Goal: Task Accomplishment & Management: Manage account settings

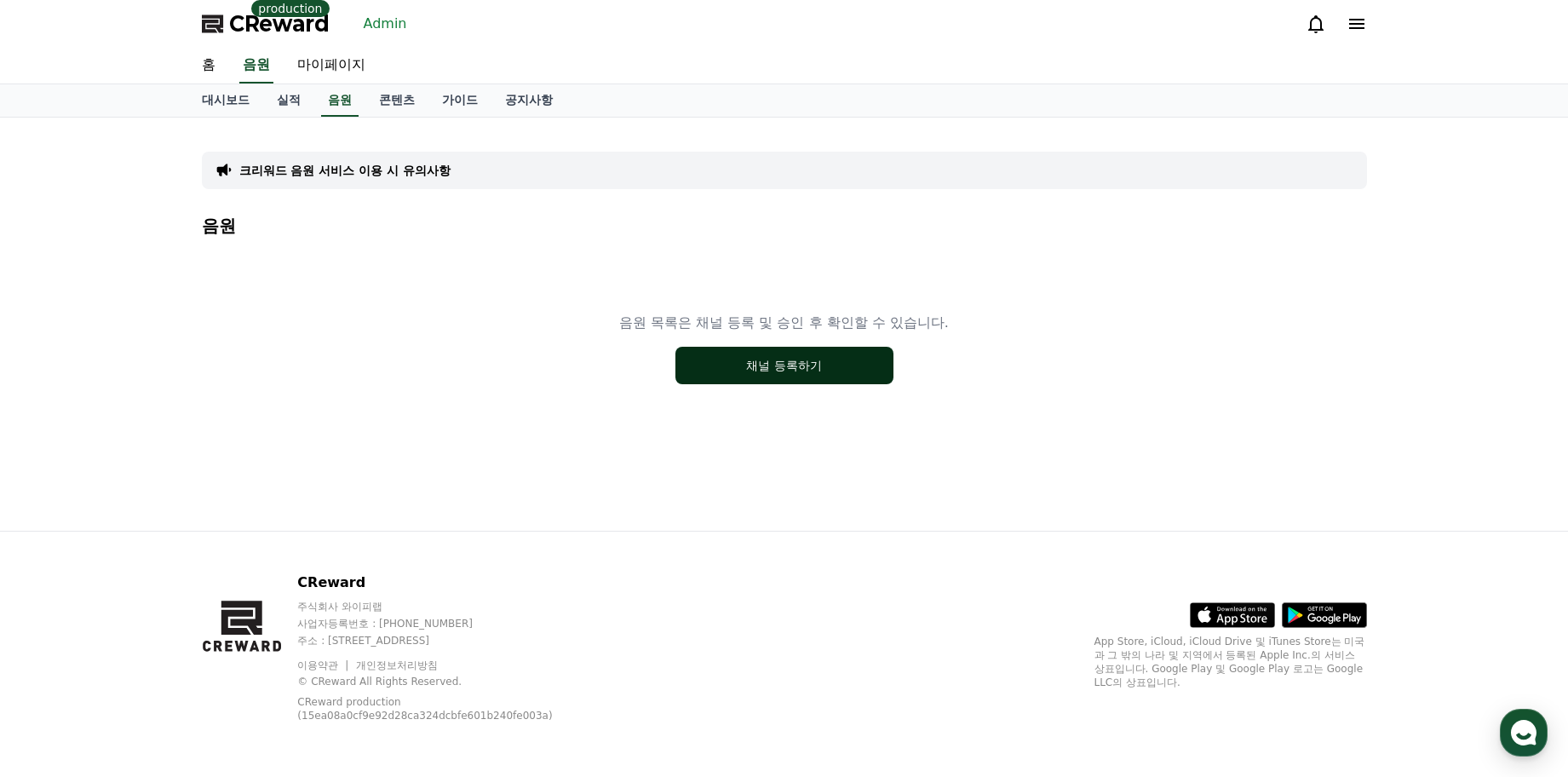
click at [831, 374] on button "채널 등록하기" at bounding box center [784, 365] width 218 height 38
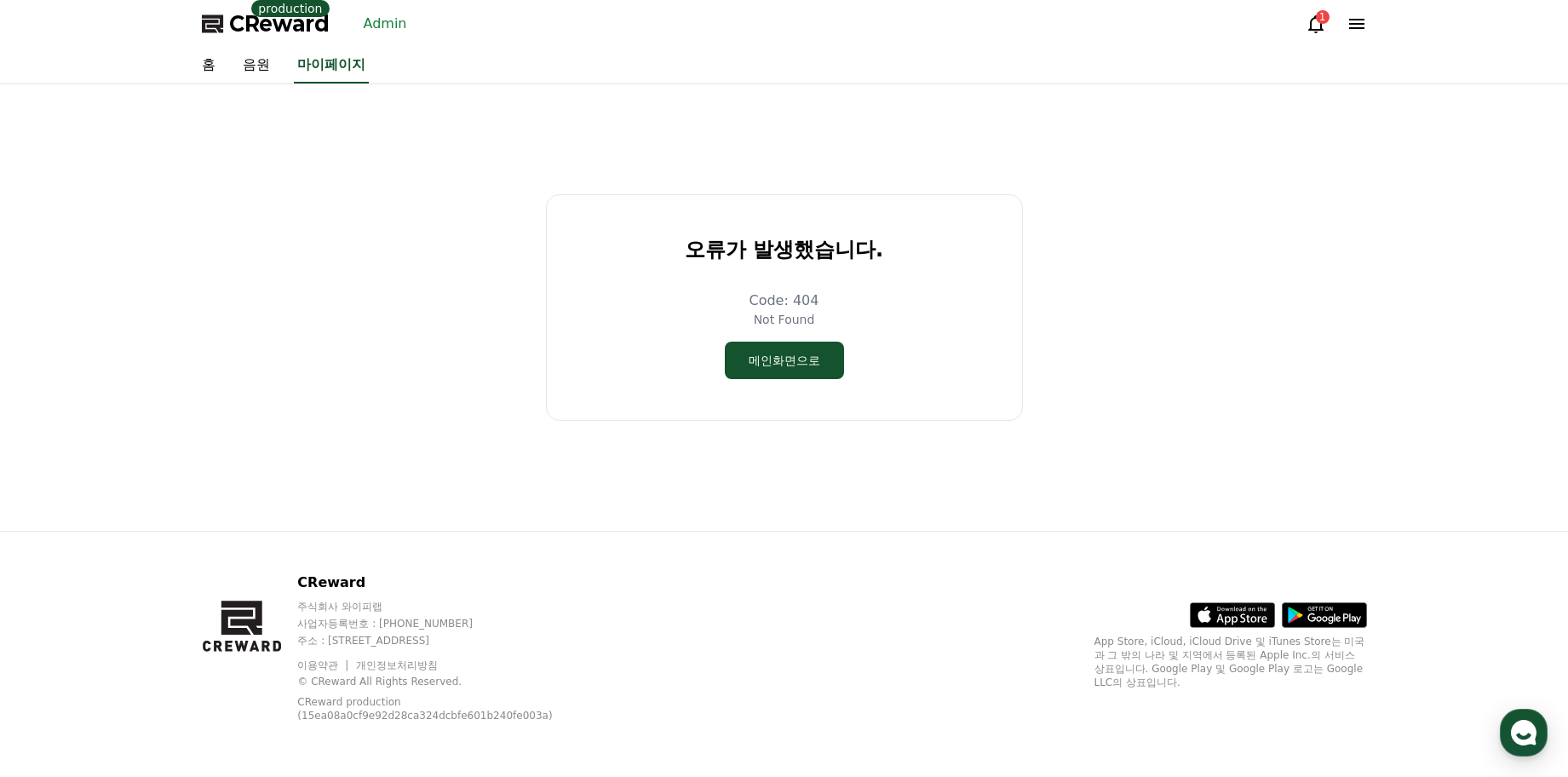
click at [472, 366] on div "오류가 발생했습니다. Code: 404 Not Found 메인화면으로" at bounding box center [784, 308] width 1179 height 433
drag, startPoint x: 366, startPoint y: 234, endPoint x: 435, endPoint y: 12, distance: 232.5
click at [369, 231] on div "오류가 발생했습니다. Code: 404 Not Found 메인화면으로" at bounding box center [784, 308] width 1179 height 433
click at [358, 209] on div "오류가 발생했습니다. Code: 404 Not Found 메인화면으로" at bounding box center [784, 308] width 1179 height 433
drag, startPoint x: 410, startPoint y: 178, endPoint x: 100, endPoint y: 259, distance: 320.4
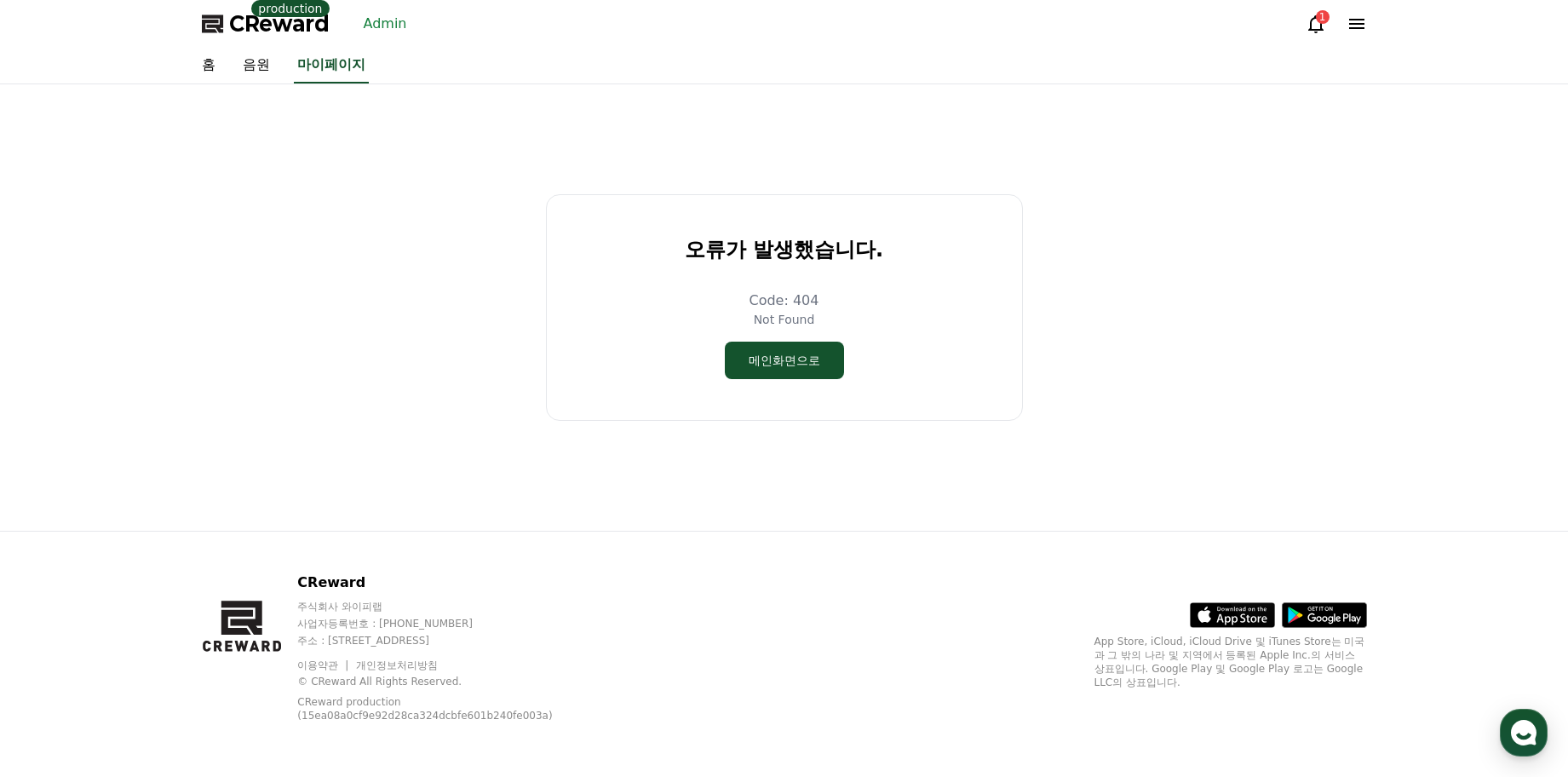
click at [406, 179] on div "오류가 발생했습니다. Code: 404 Not Found 메인화면으로" at bounding box center [784, 308] width 1179 height 433
click at [307, 241] on div "오류가 발생했습니다. Code: 404 Not Found 메인화면으로" at bounding box center [784, 308] width 1179 height 433
click at [1356, 27] on icon at bounding box center [1356, 23] width 16 height 10
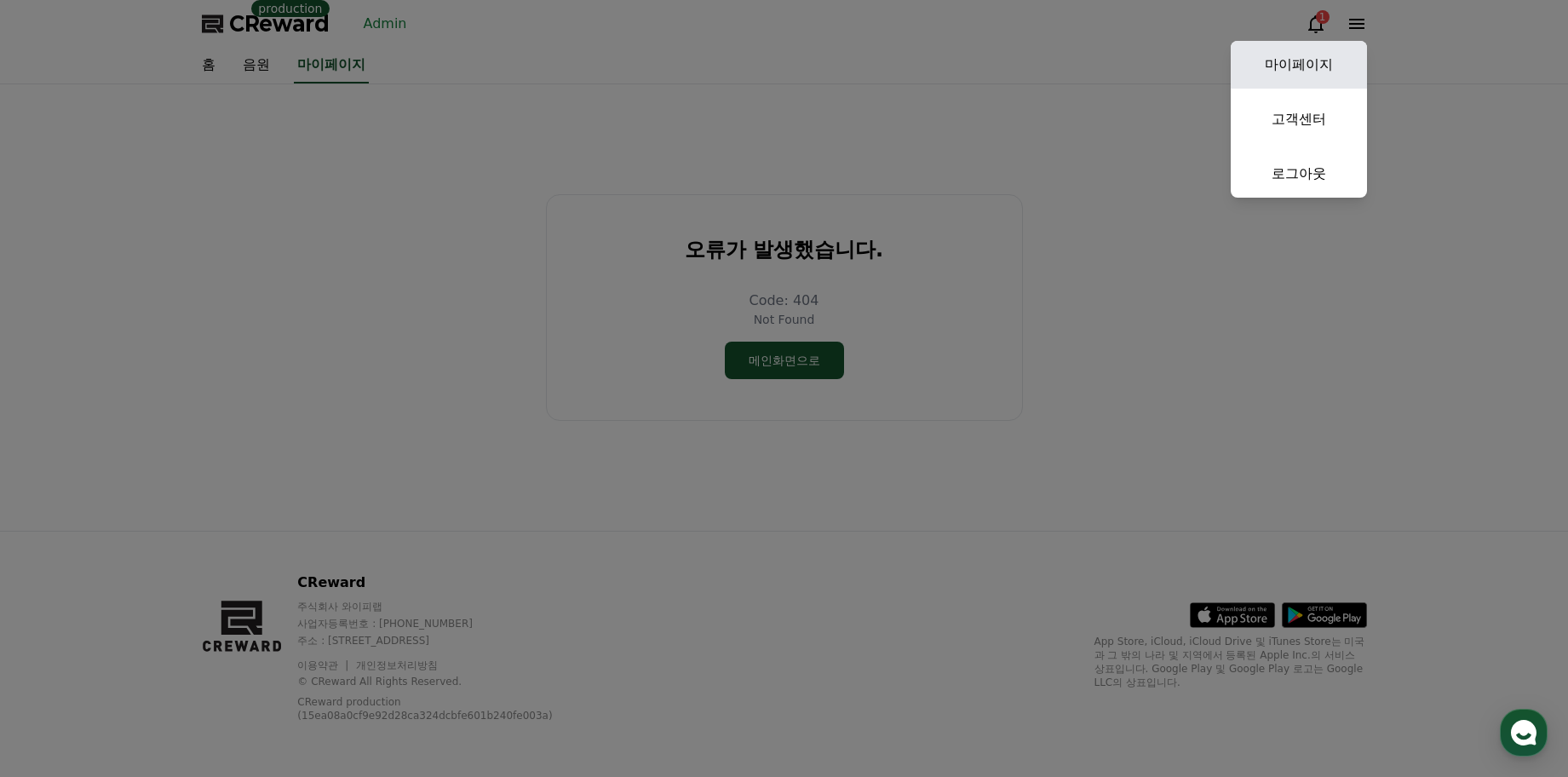
click at [1309, 68] on link "마이페이지" at bounding box center [1298, 65] width 136 height 48
select select "**********"
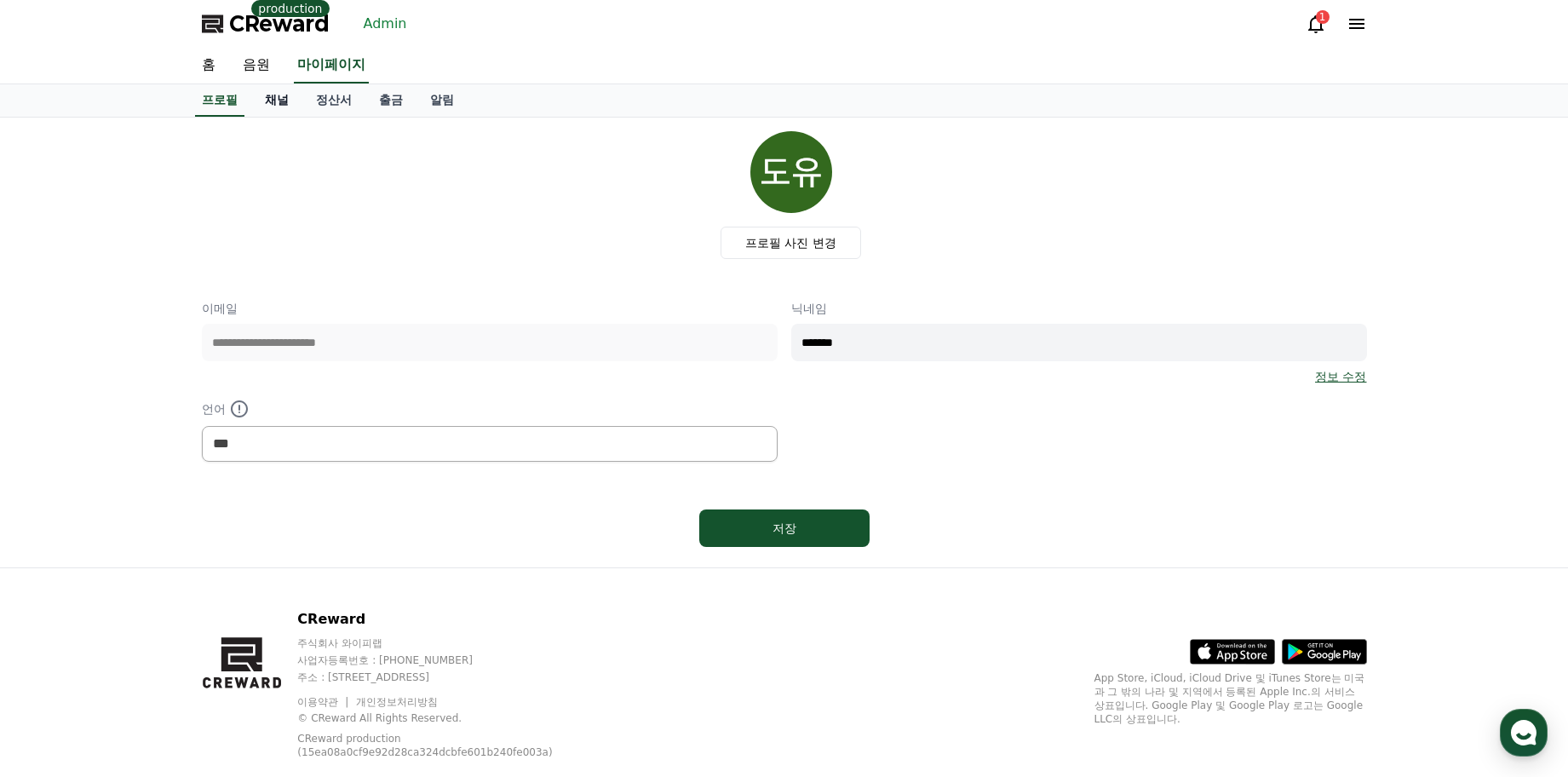
click at [266, 105] on link "채널" at bounding box center [276, 100] width 51 height 32
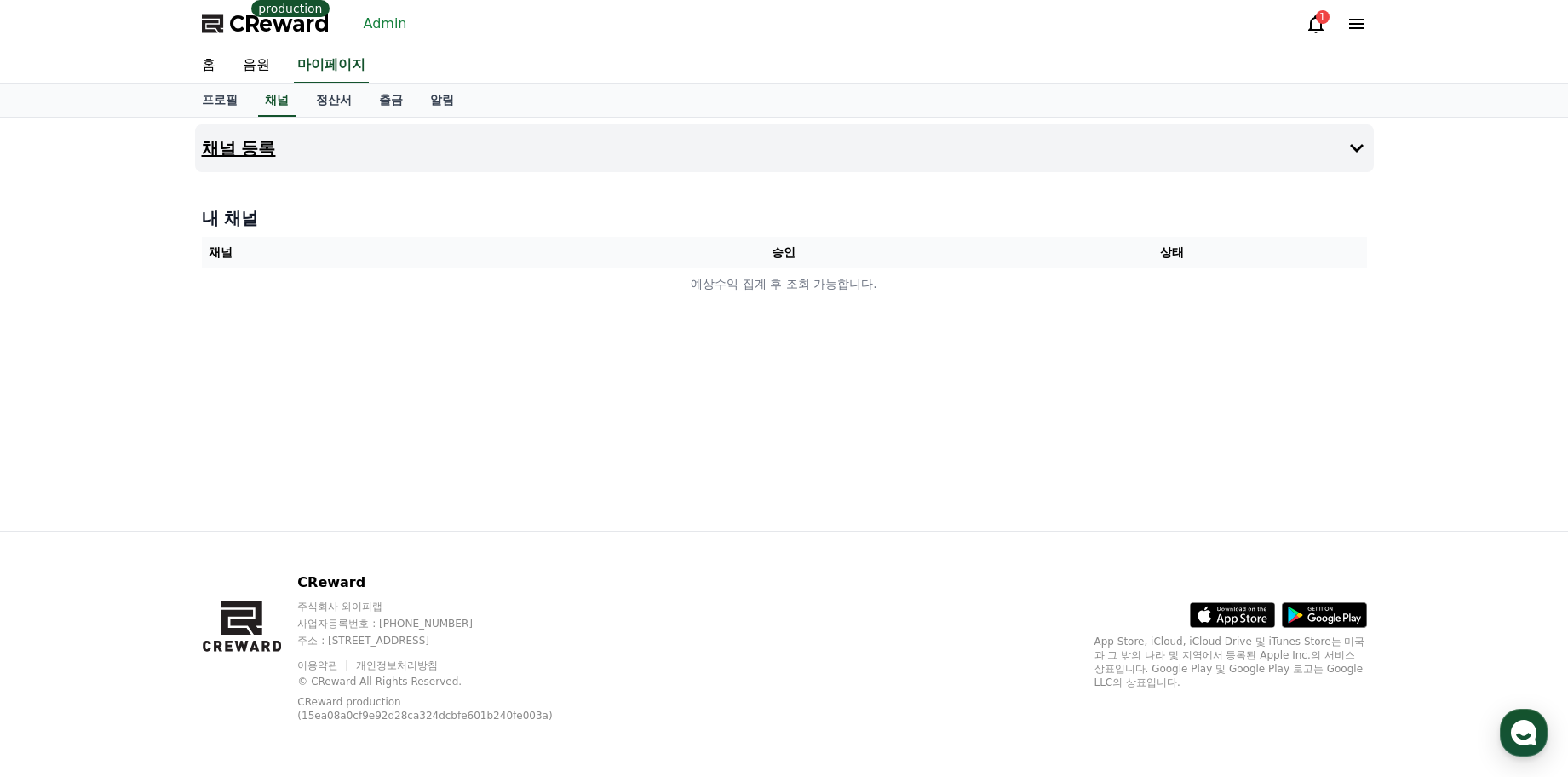
click at [295, 162] on button "채널 등록" at bounding box center [784, 148] width 1179 height 48
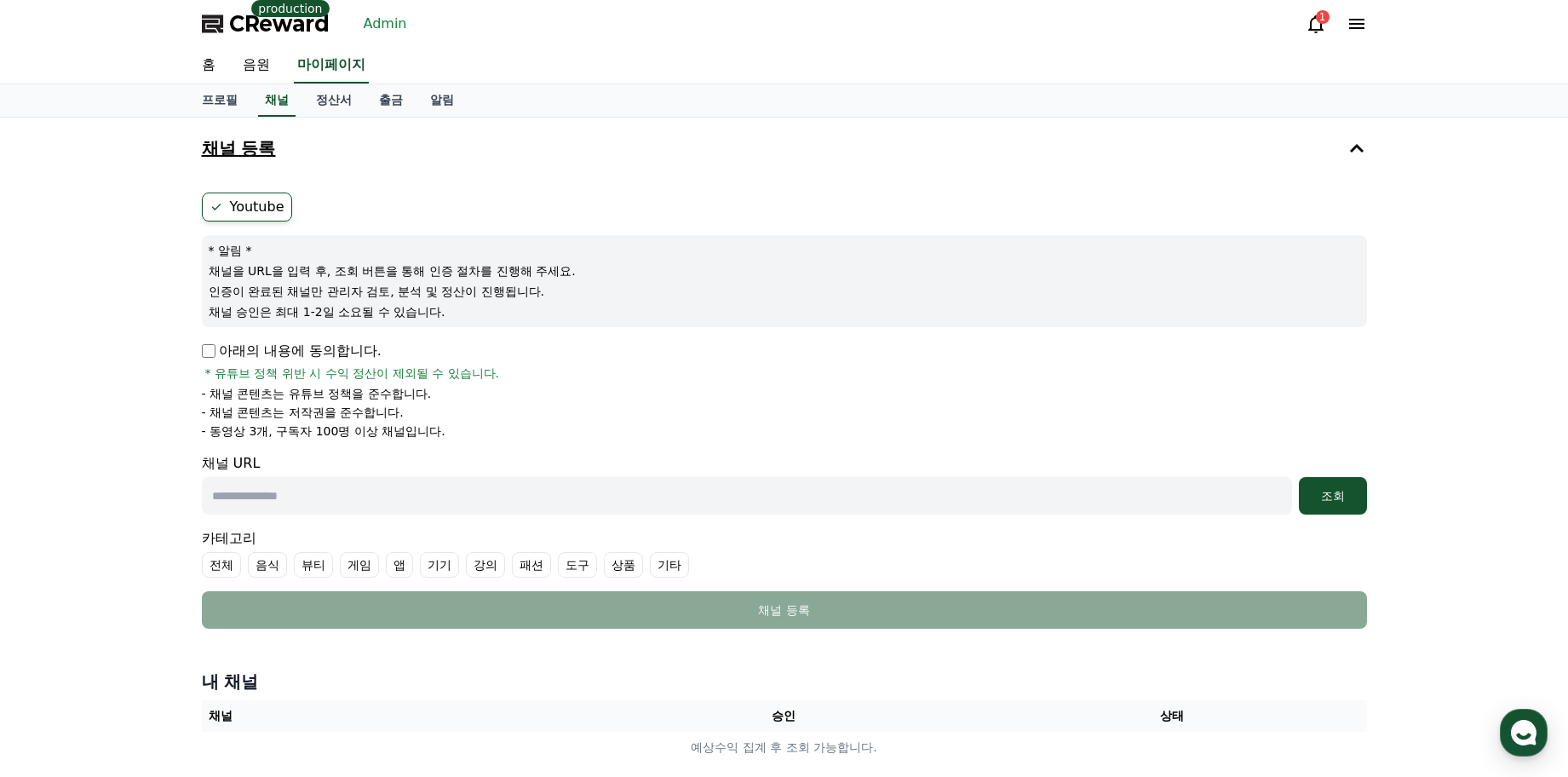
click at [298, 157] on button "채널 등록" at bounding box center [784, 148] width 1179 height 48
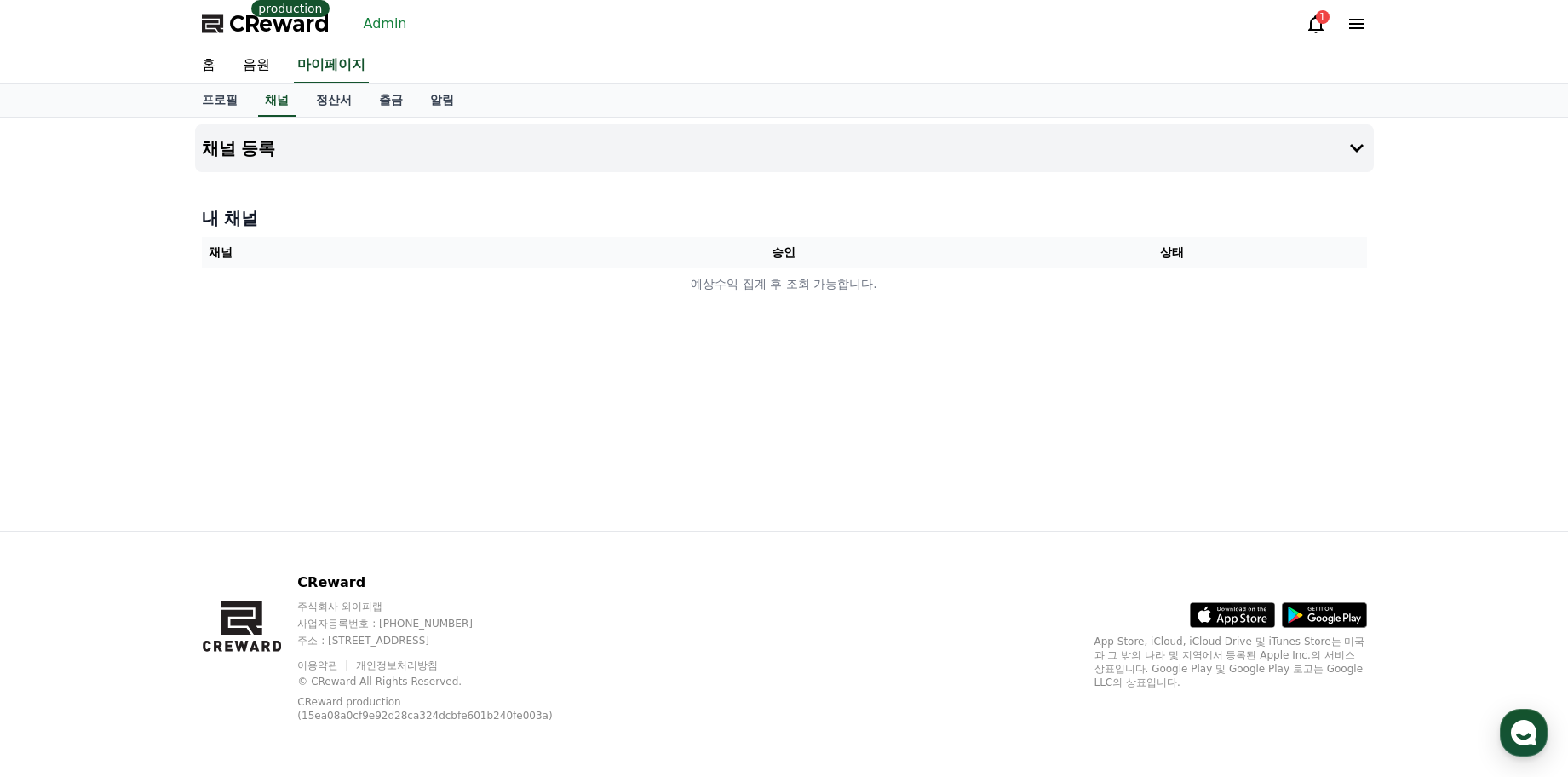
drag, startPoint x: 771, startPoint y: 363, endPoint x: 786, endPoint y: 348, distance: 21.2
click at [771, 363] on div "채널 등록 내 채널 채널 승인 상태 예상수익 집계 후 조회 가능합니다." at bounding box center [784, 324] width 1192 height 413
drag, startPoint x: 576, startPoint y: 358, endPoint x: 529, endPoint y: 265, distance: 104.2
click at [576, 357] on div "채널 등록 내 채널 채널 승인 상태 예상수익 집계 후 조회 가능합니다." at bounding box center [784, 324] width 1192 height 413
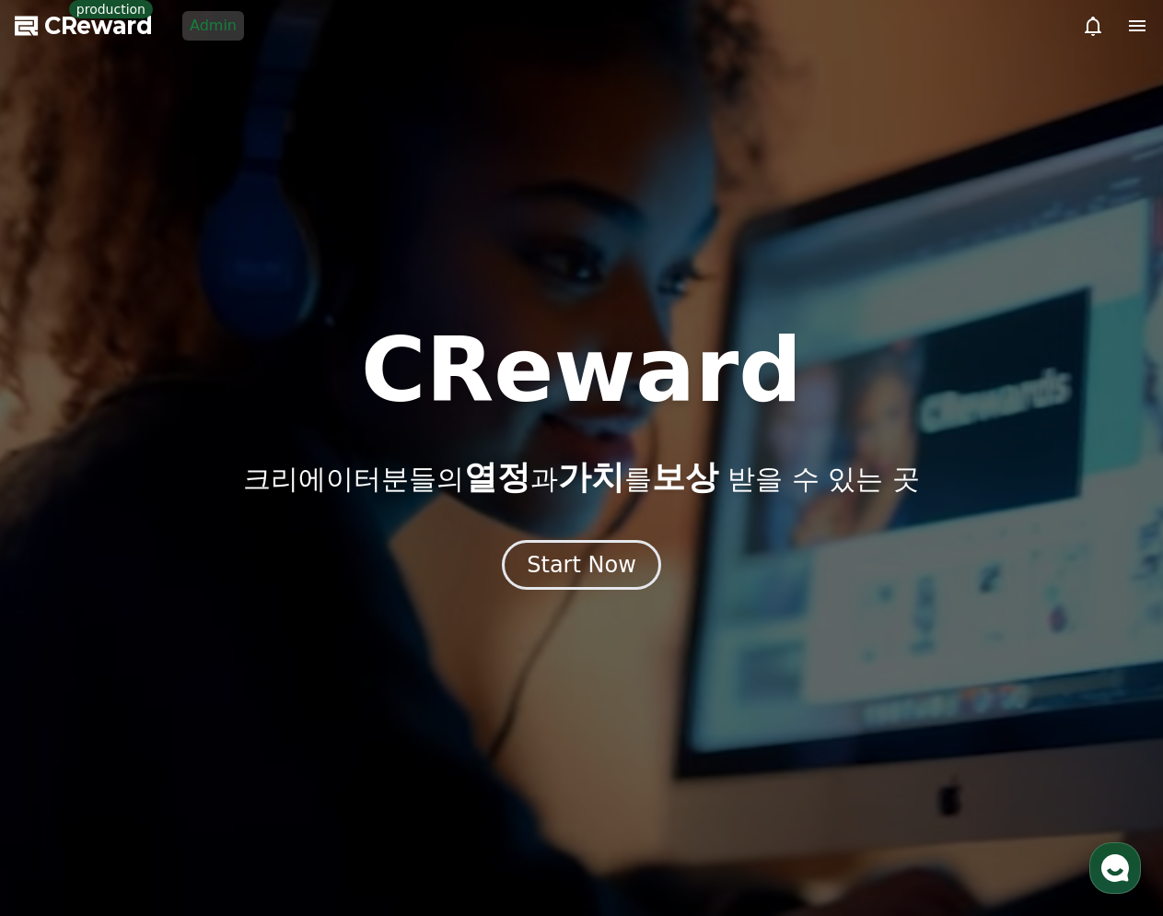
click at [229, 30] on link "Admin" at bounding box center [213, 25] width 62 height 29
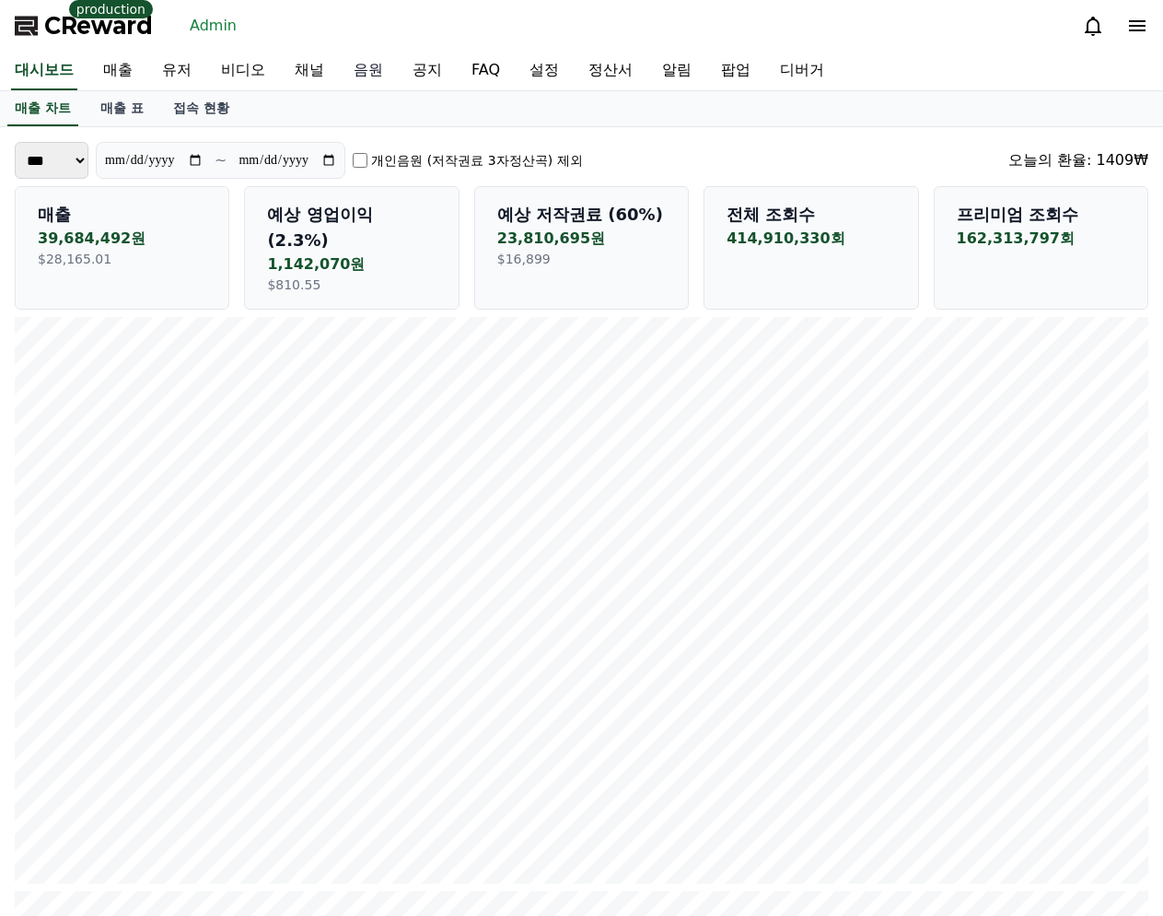
click at [340, 73] on link "음원" at bounding box center [368, 71] width 59 height 39
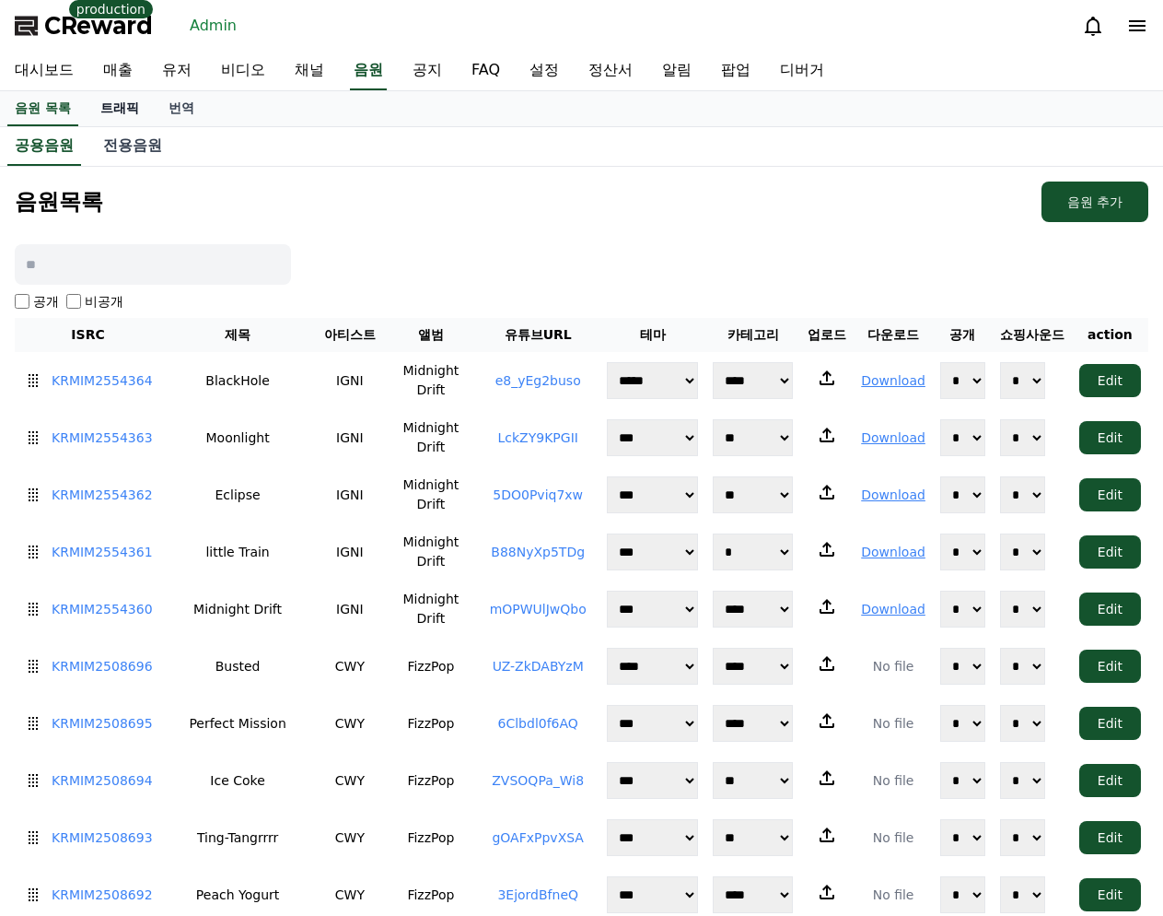
click at [112, 111] on link "트래픽" at bounding box center [120, 108] width 68 height 35
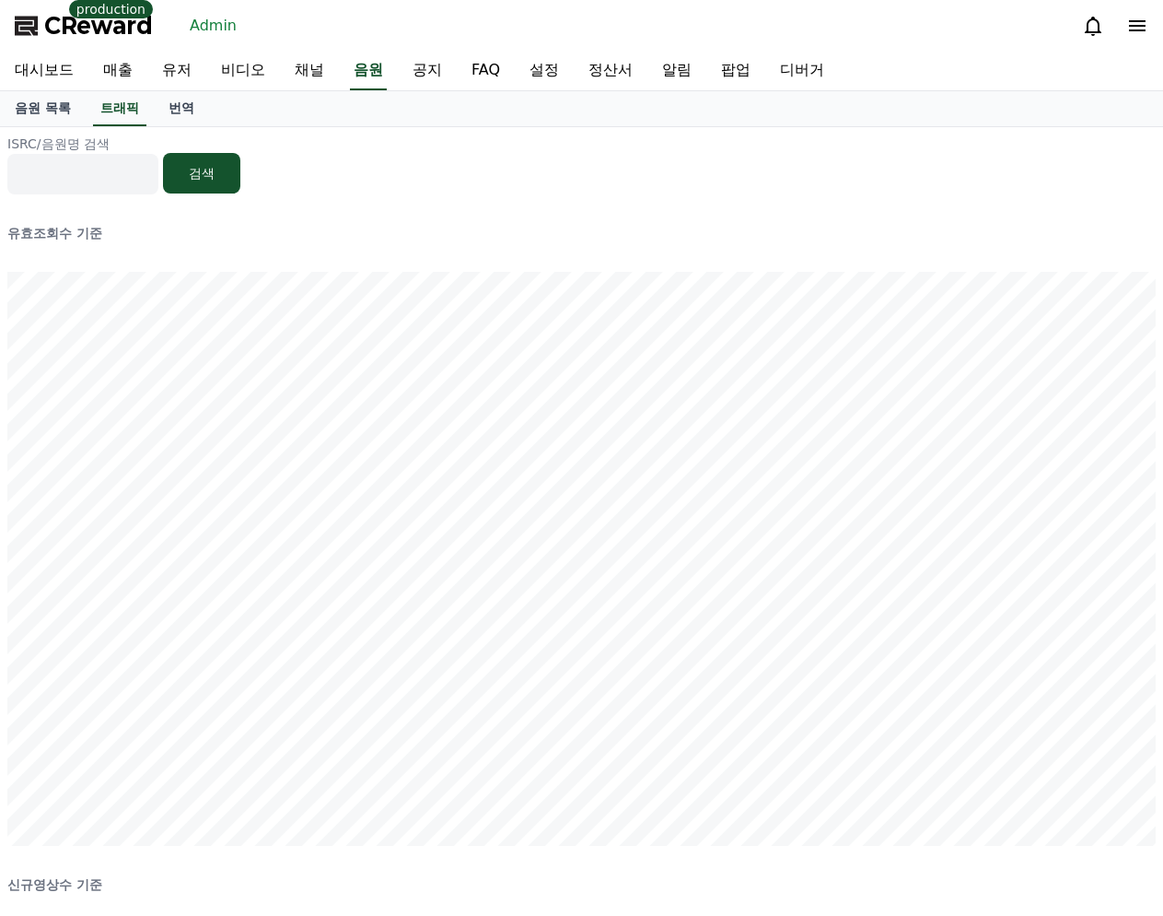
click at [484, 193] on div "ISRC/음원명 검색 검색 유효조회수 기준 신규영상수 기준" at bounding box center [581, 815] width 1163 height 1377
click at [1111, 204] on div "ISRC/음원명 검색 검색 유효조회수 기준 신규영상수 기준" at bounding box center [581, 815] width 1163 height 1377
click at [894, 187] on div "ISRC/음원명 검색 검색" at bounding box center [581, 164] width 1149 height 60
click at [52, 106] on link "음원 목록" at bounding box center [43, 108] width 86 height 35
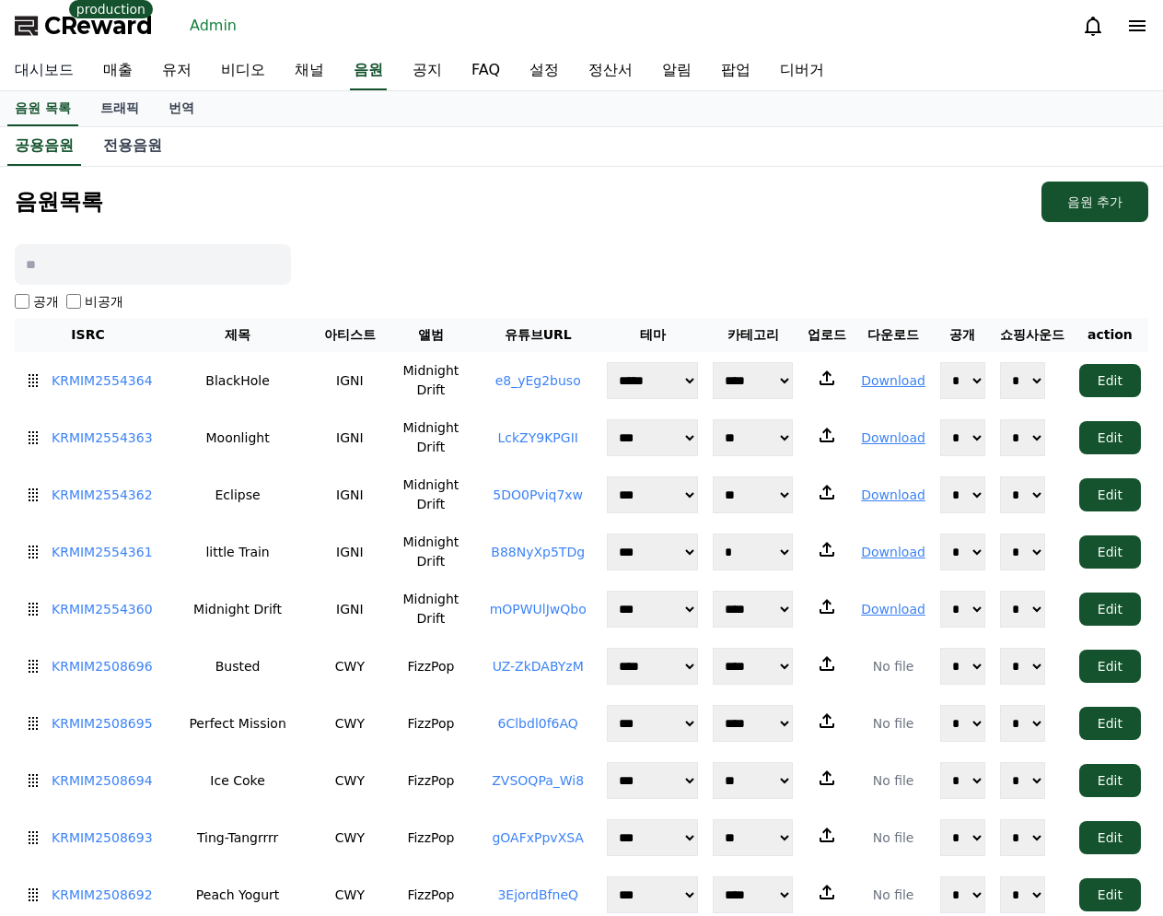
click at [66, 80] on link "대시보드" at bounding box center [44, 71] width 88 height 39
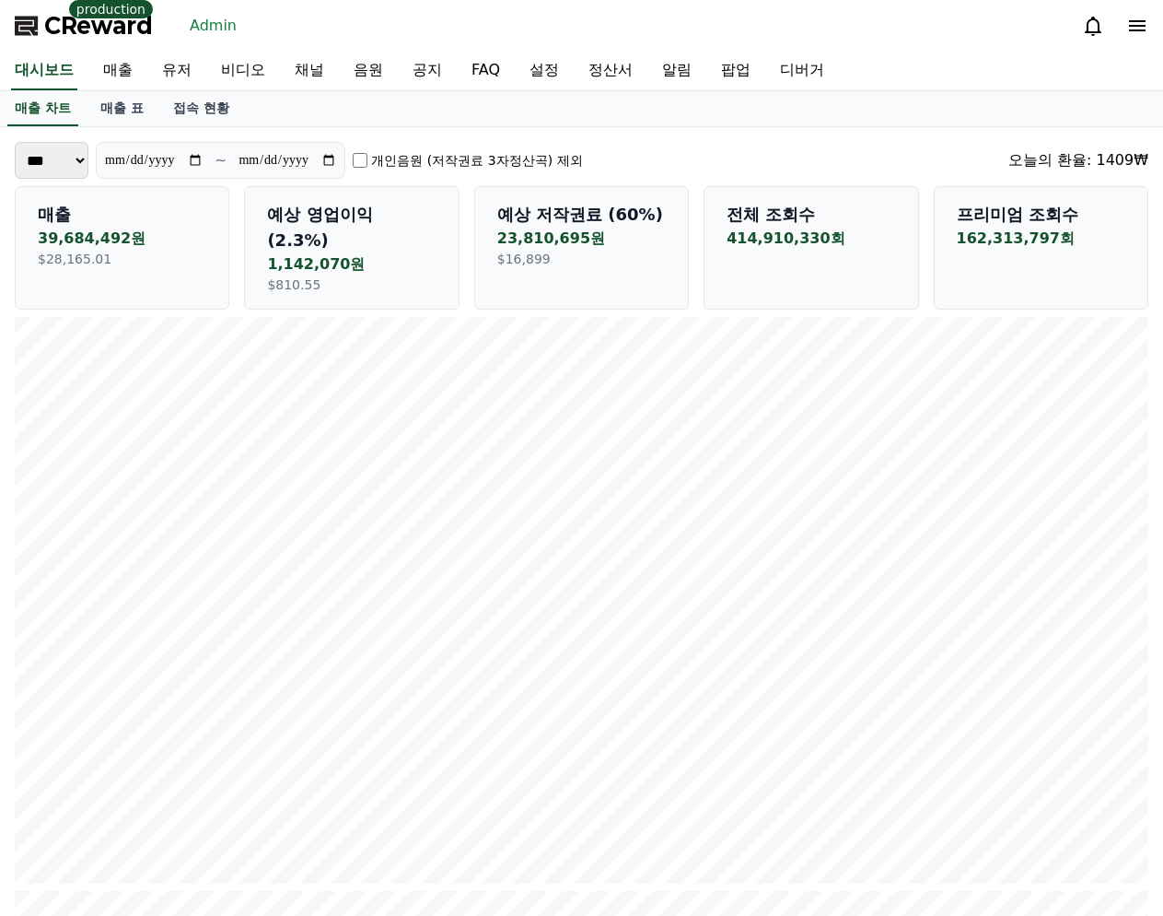
click at [967, 154] on div "**********" at bounding box center [582, 160] width 1134 height 37
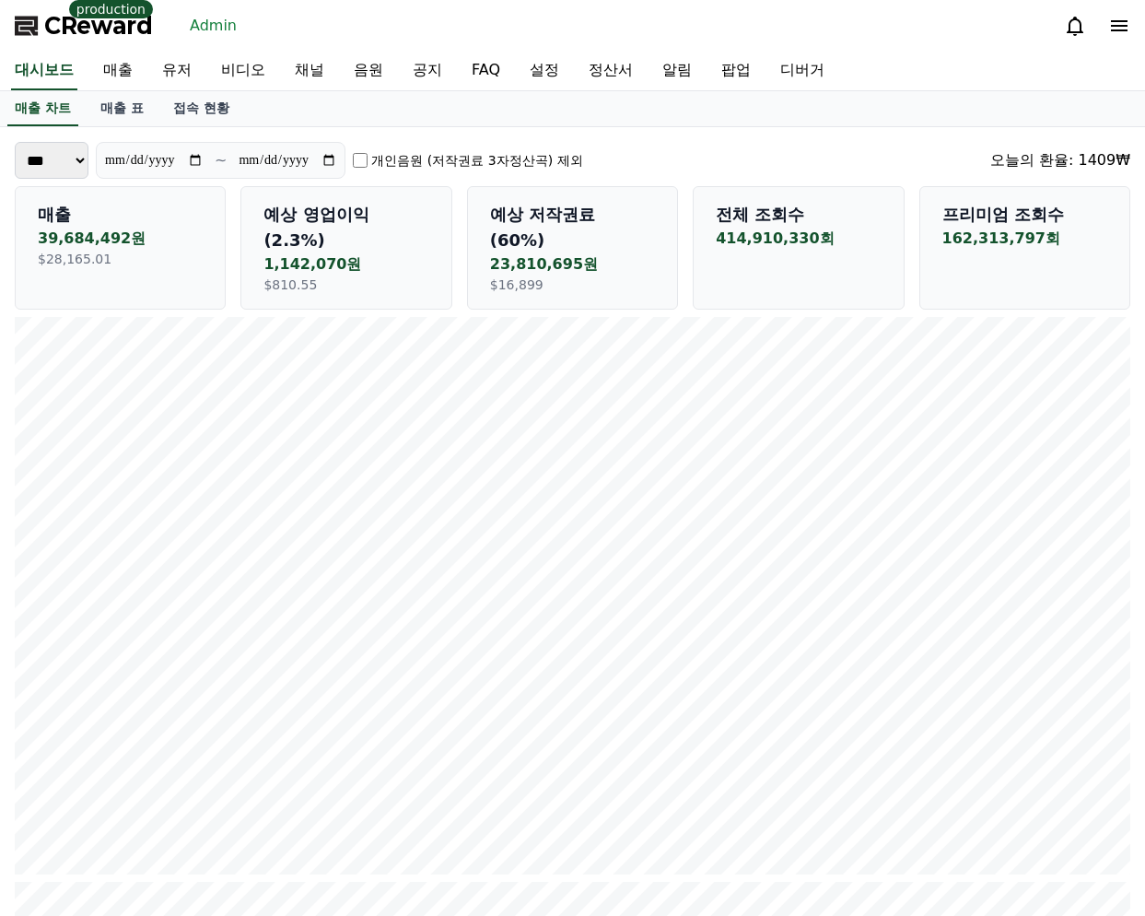
click at [963, 253] on div "프리미엄 조회수 162,313,797회" at bounding box center [1024, 247] width 211 height 123
click at [993, 242] on p "162,313,797회" at bounding box center [1024, 238] width 165 height 22
click at [1032, 274] on div "프리미엄 조회수 162,313,797회" at bounding box center [1024, 247] width 211 height 123
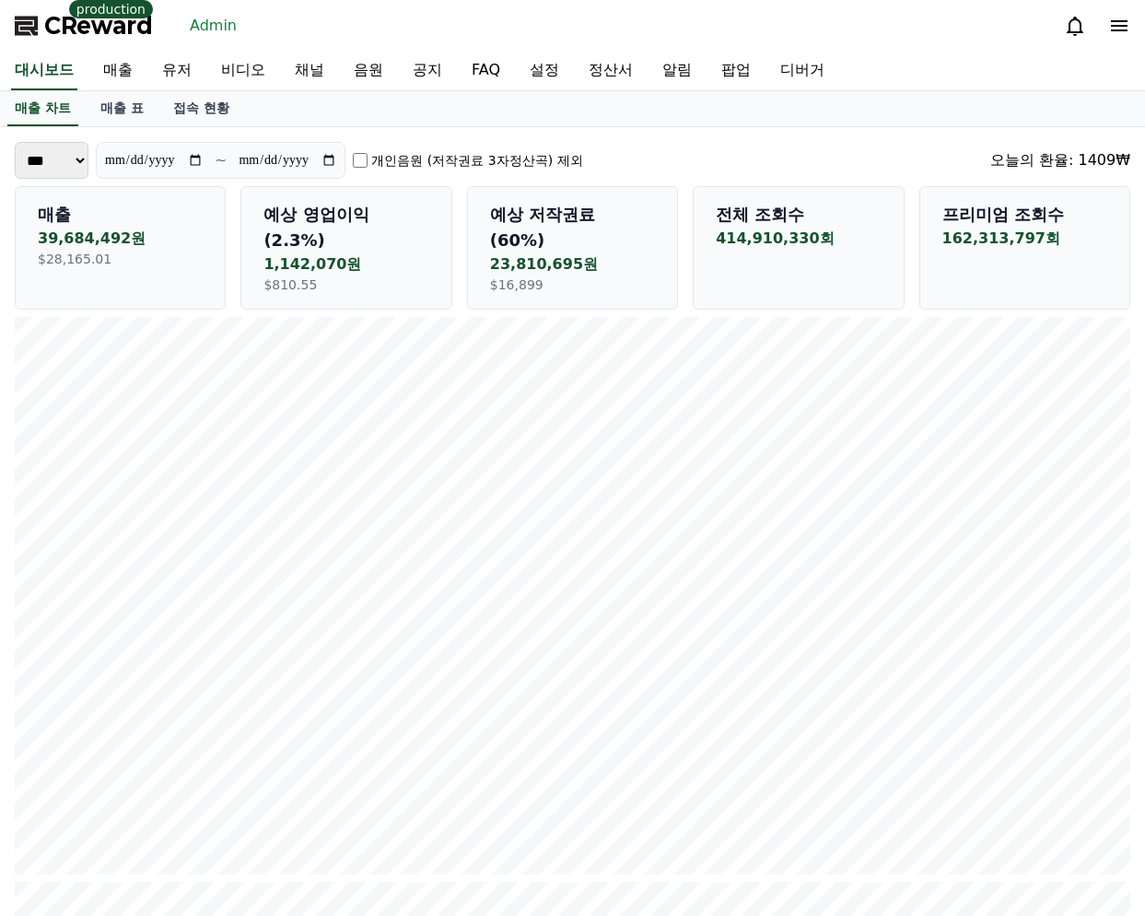
click at [614, 221] on p "예상 저작권료 (60%)" at bounding box center [572, 228] width 165 height 52
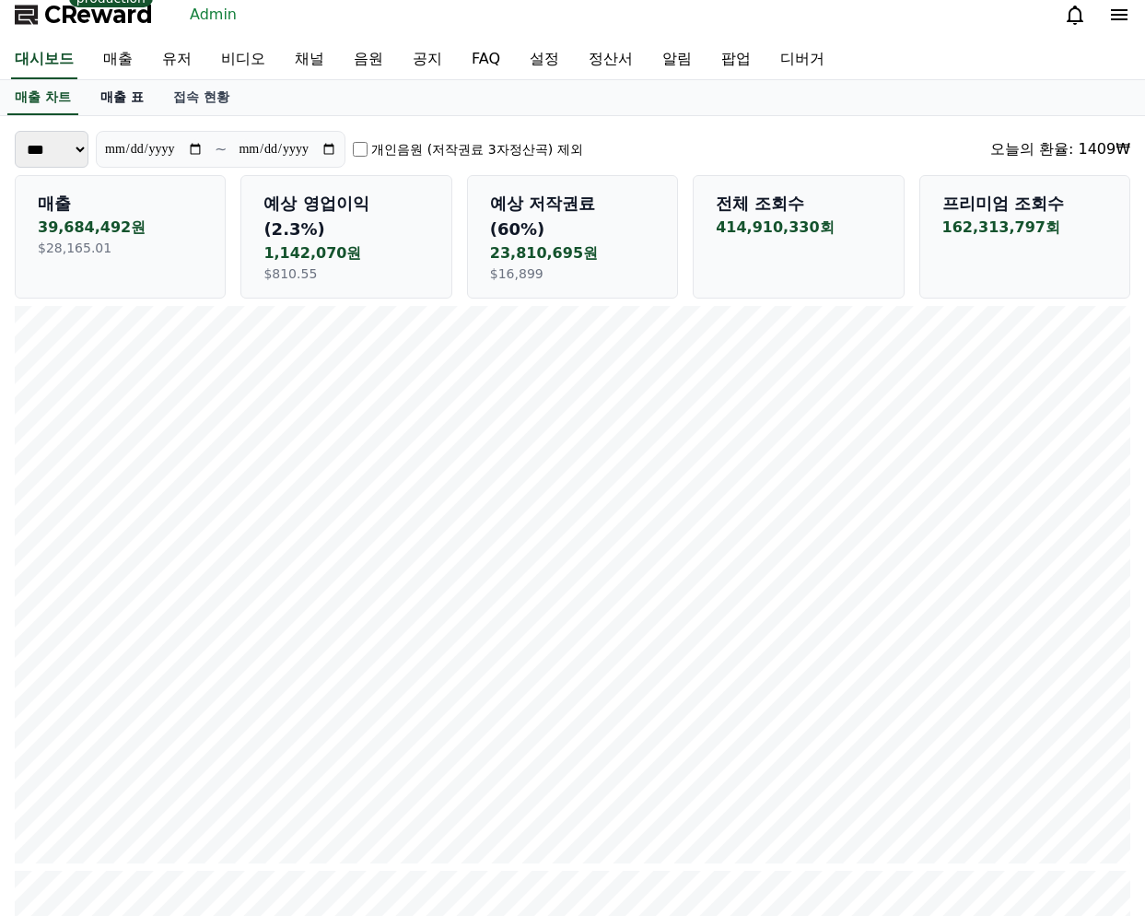
click at [108, 99] on link "매출 표" at bounding box center [122, 97] width 73 height 35
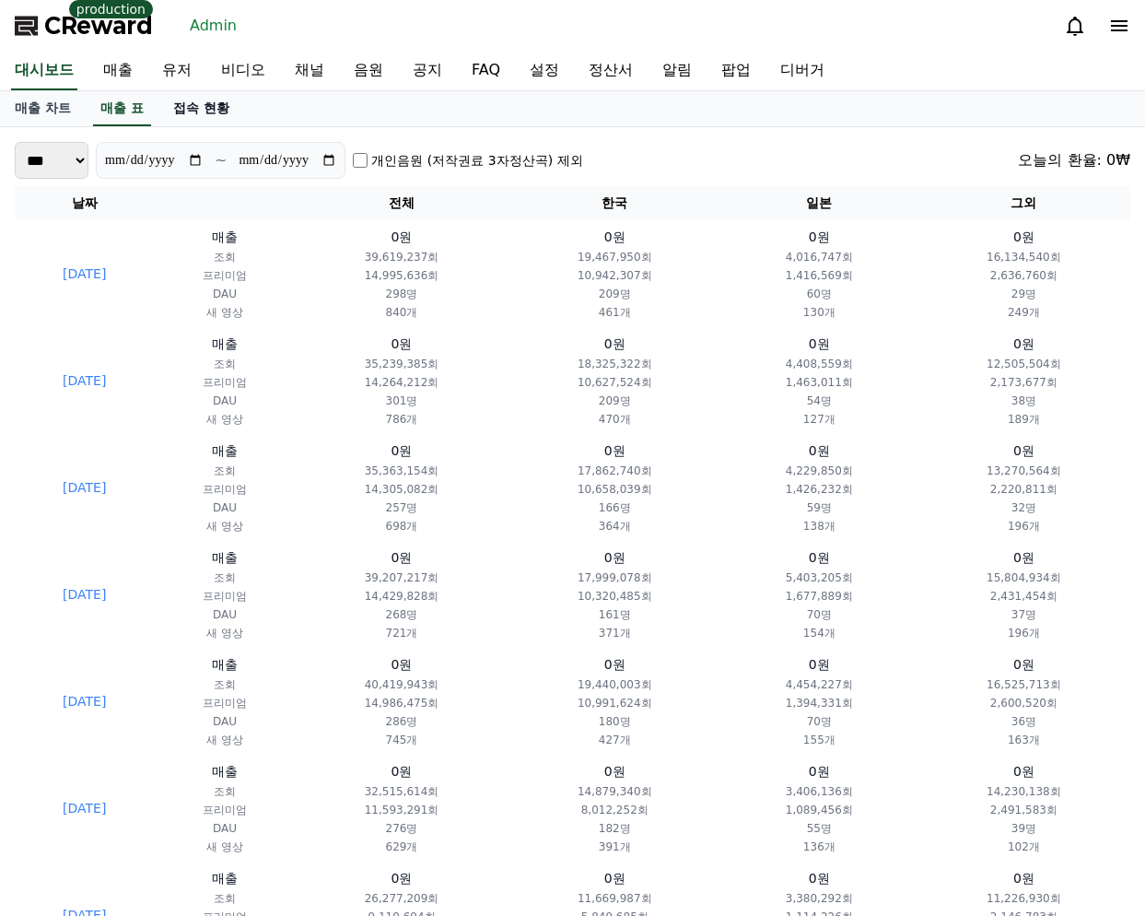
click at [187, 106] on link "접속 현황" at bounding box center [201, 108] width 86 height 35
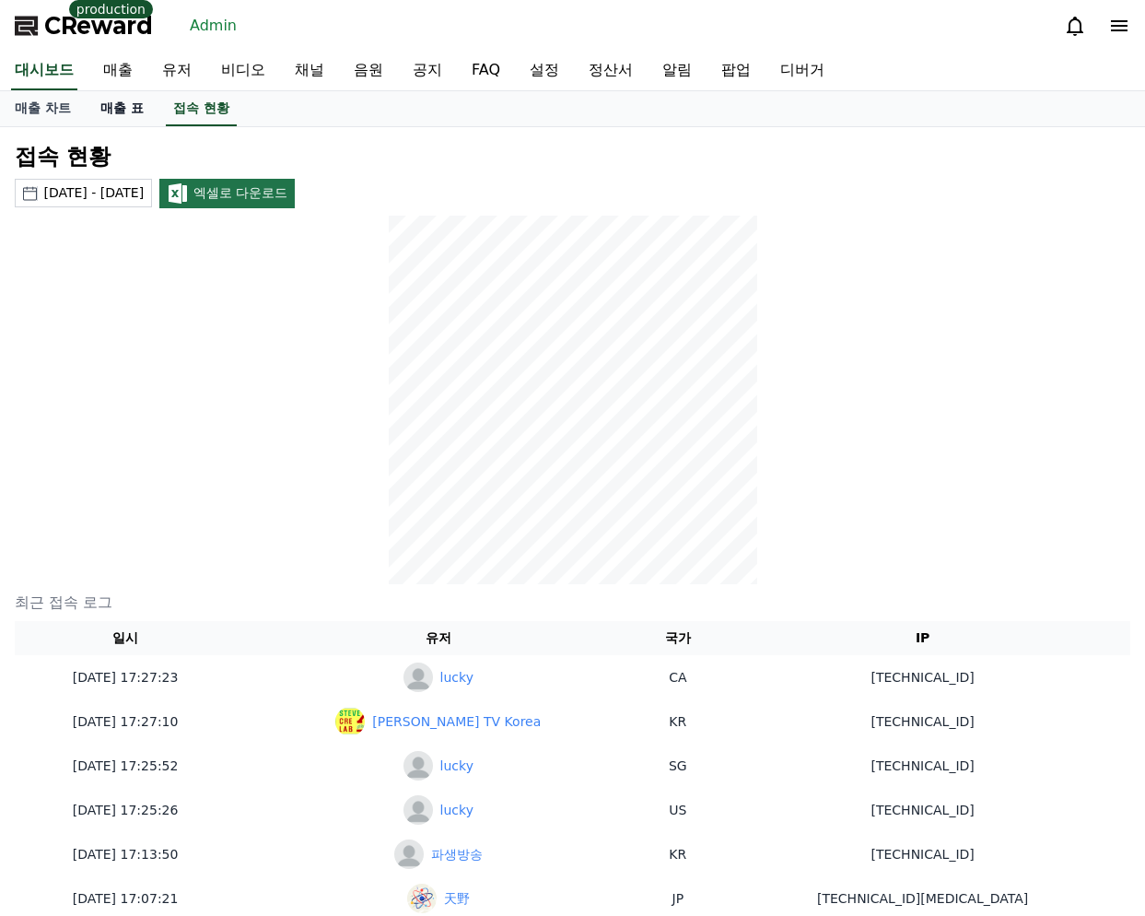
click at [123, 112] on link "매출 표" at bounding box center [122, 108] width 73 height 35
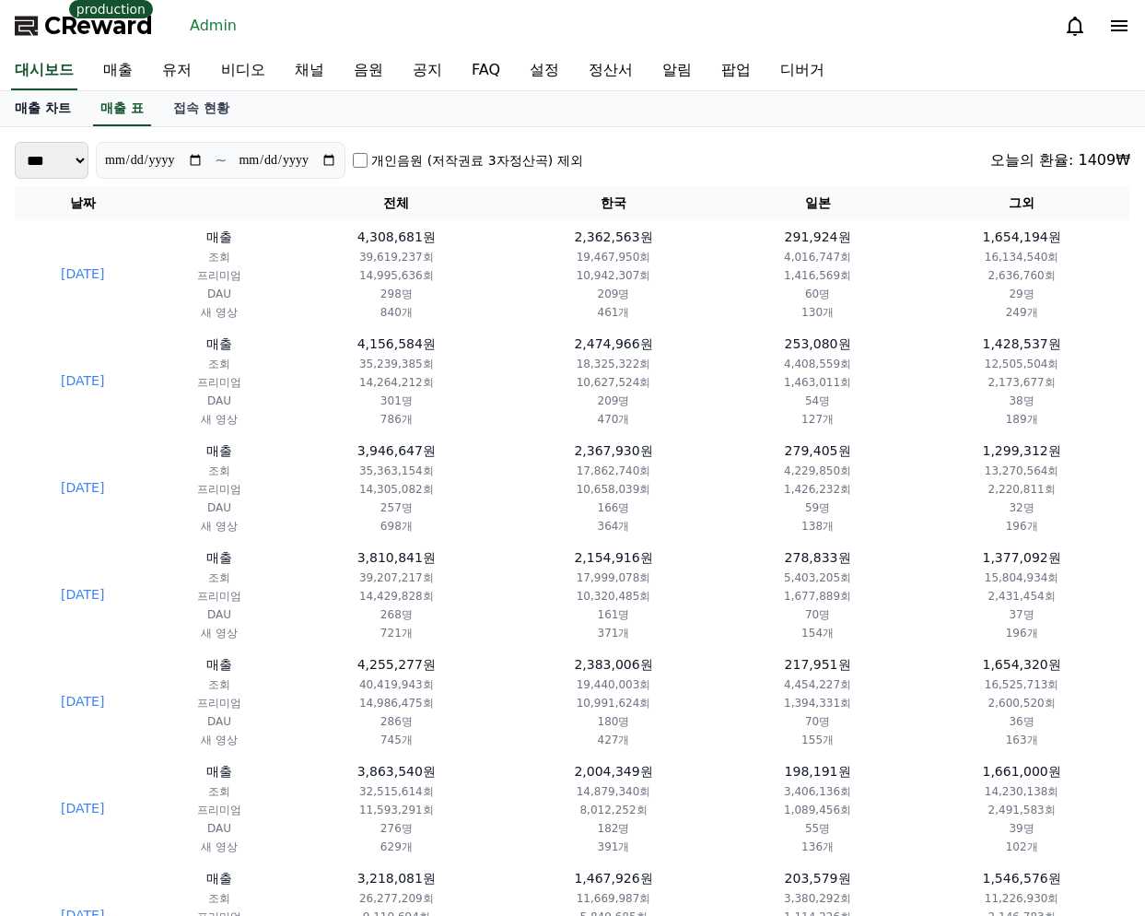
click at [49, 116] on link "매출 차트" at bounding box center [43, 108] width 86 height 35
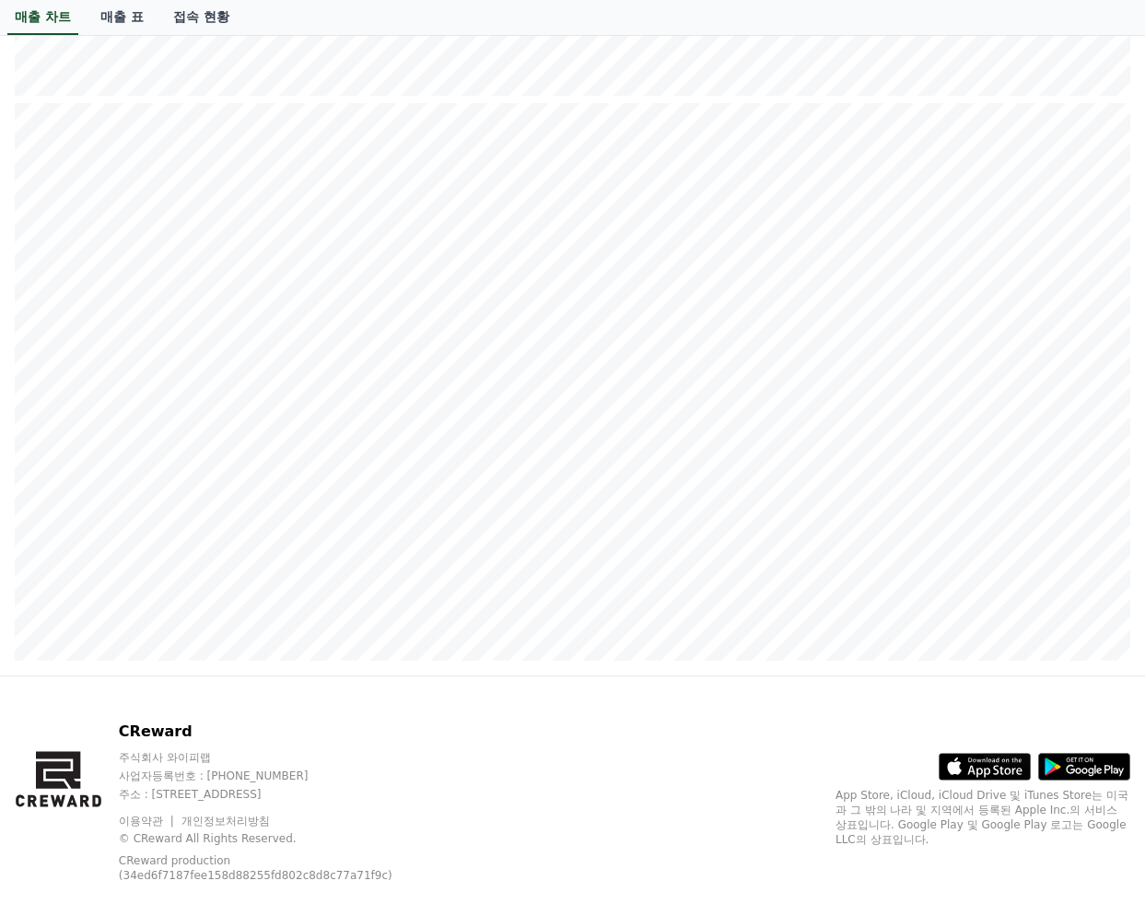
click at [771, 769] on div "CReward 주식회사 와이피랩 사업자등록번호 : [PHONE_NUMBER] 주소 : [STREET_ADDRESS] 이용약관 개인정보처리방침 …" at bounding box center [572, 808] width 1145 height 265
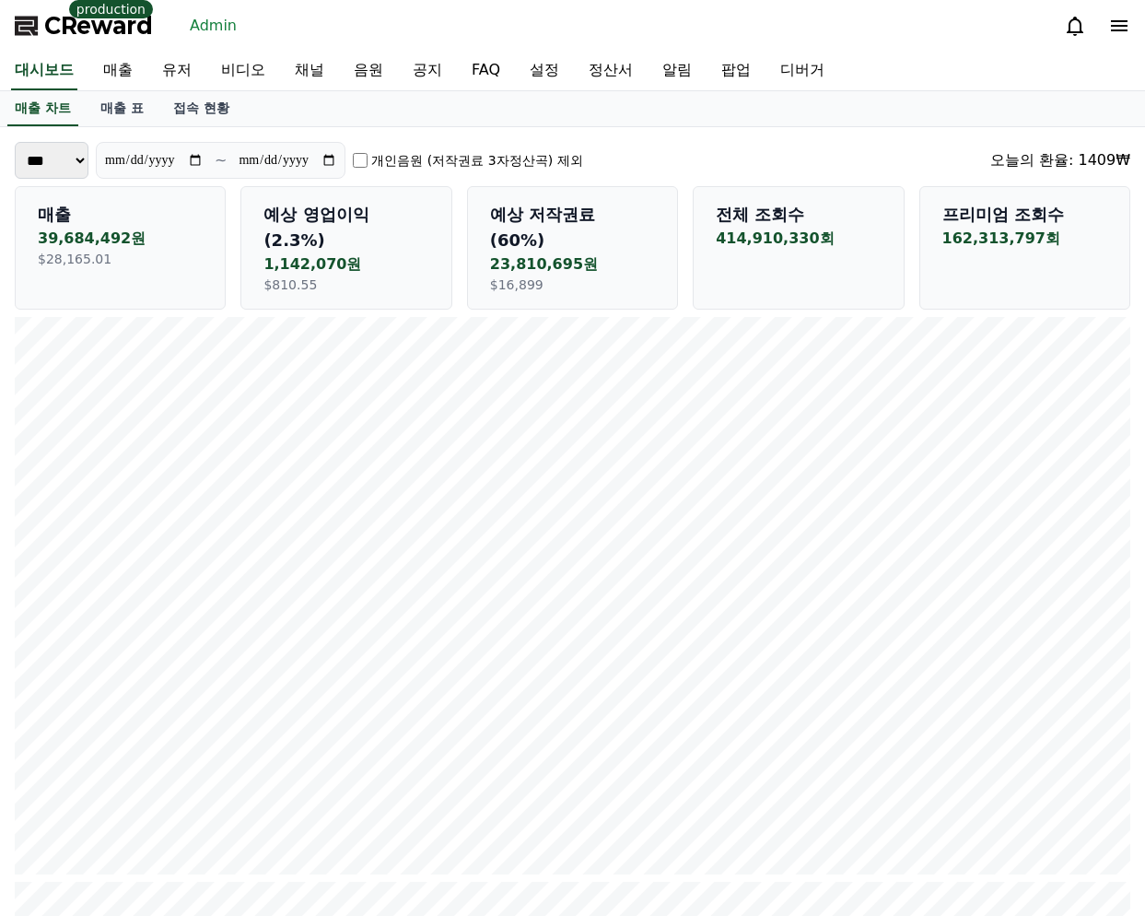
click at [551, 145] on div "**********" at bounding box center [299, 160] width 568 height 37
click at [544, 151] on label "개인음원 (저작권료 3자정산곡) 제외" at bounding box center [476, 160] width 211 height 18
click at [535, 156] on label "개인음원 (저작권료 3자정산곡) 제외" at bounding box center [476, 160] width 211 height 18
click at [818, 152] on div "**********" at bounding box center [572, 160] width 1115 height 37
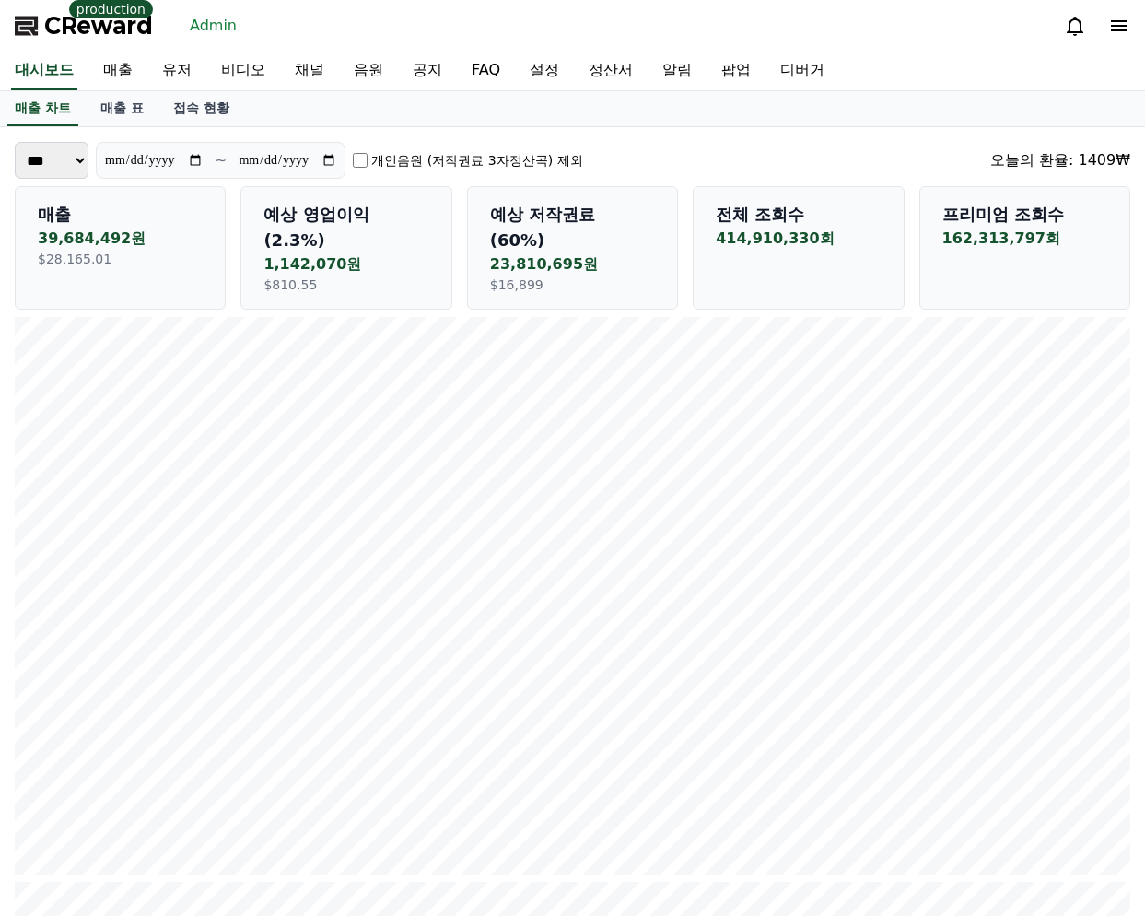
click at [876, 112] on div "매출 차트 매출 표 접속 현황" at bounding box center [572, 108] width 1145 height 35
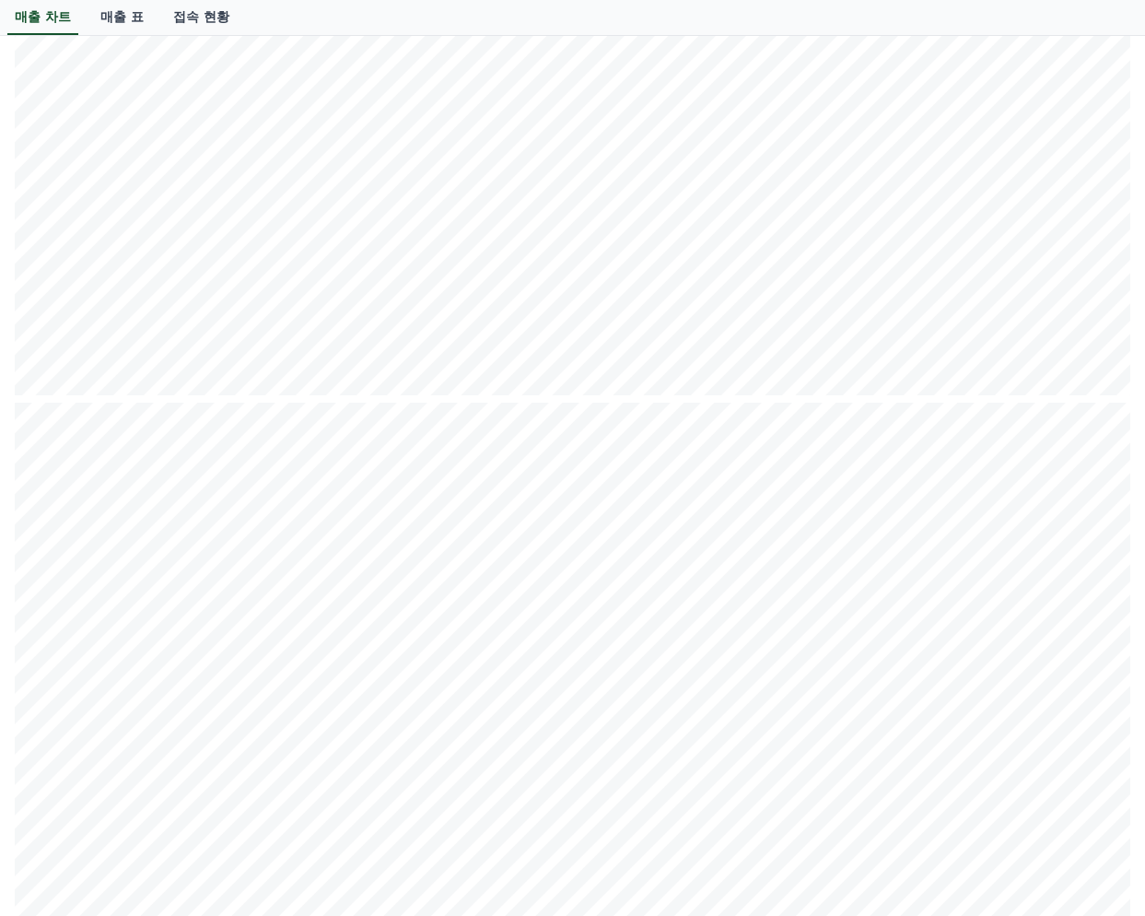
scroll to position [1907, 0]
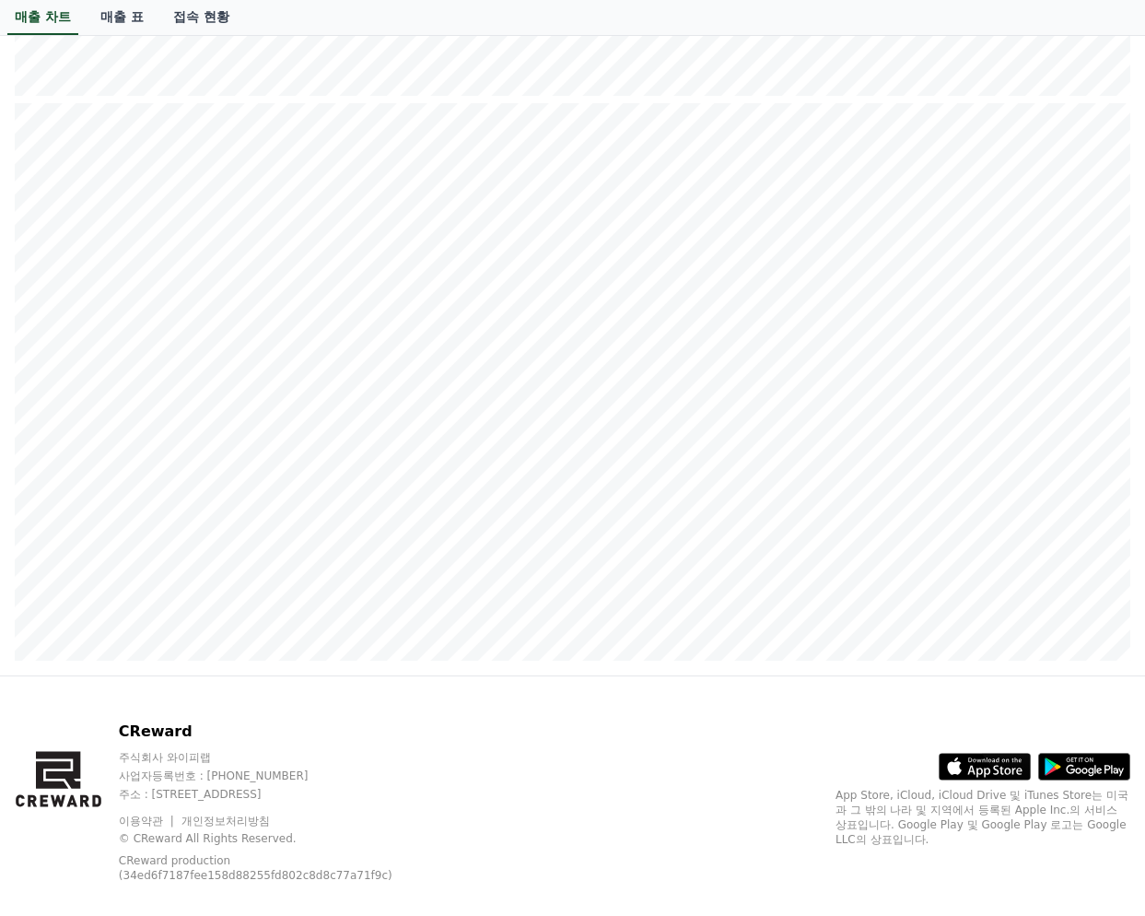
click at [711, 696] on div "CReward 주식회사 와이피랩 사업자등록번호 : [PHONE_NUMBER] 주소 : [STREET_ADDRESS] 이용약관 개인정보처리방침 …" at bounding box center [572, 808] width 1145 height 265
drag, startPoint x: 669, startPoint y: 729, endPoint x: 439, endPoint y: 733, distance: 229.4
click at [669, 729] on div "CReward 주식회사 와이피랩 사업자등록번호 : [PHONE_NUMBER] 주소 : [STREET_ADDRESS] 이용약관 개인정보처리방침 …" at bounding box center [572, 808] width 1145 height 265
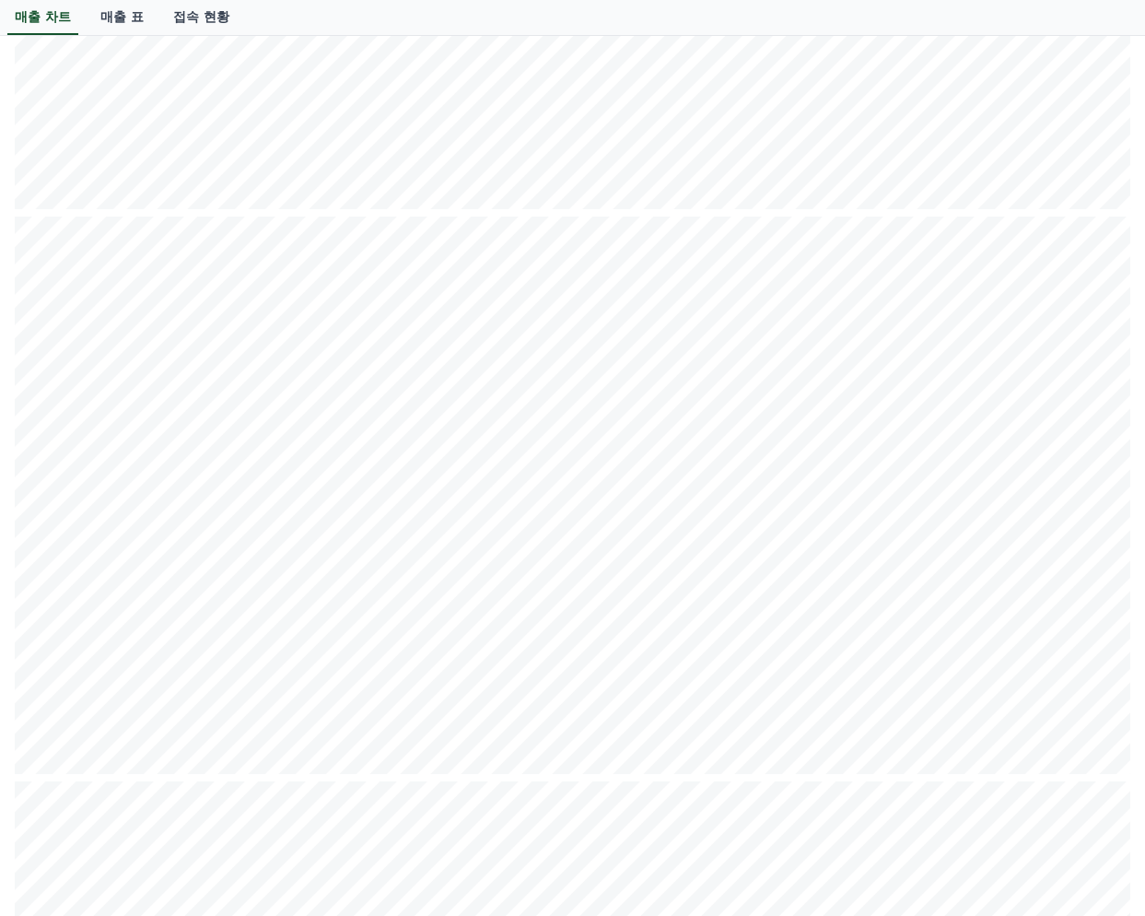
scroll to position [0, 0]
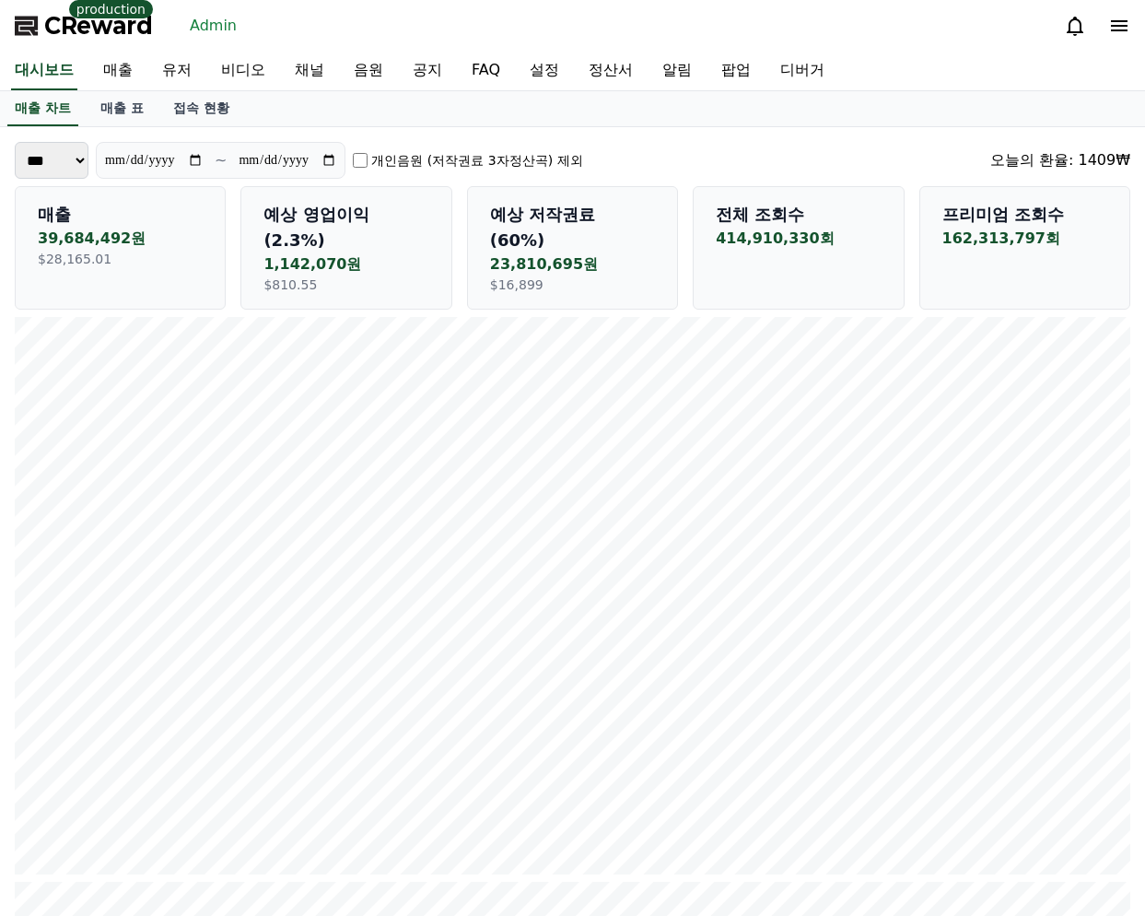
drag, startPoint x: 836, startPoint y: 135, endPoint x: 916, endPoint y: 134, distance: 80.1
click at [1083, 153] on div "오늘의 환율: 1409₩" at bounding box center [1060, 160] width 140 height 22
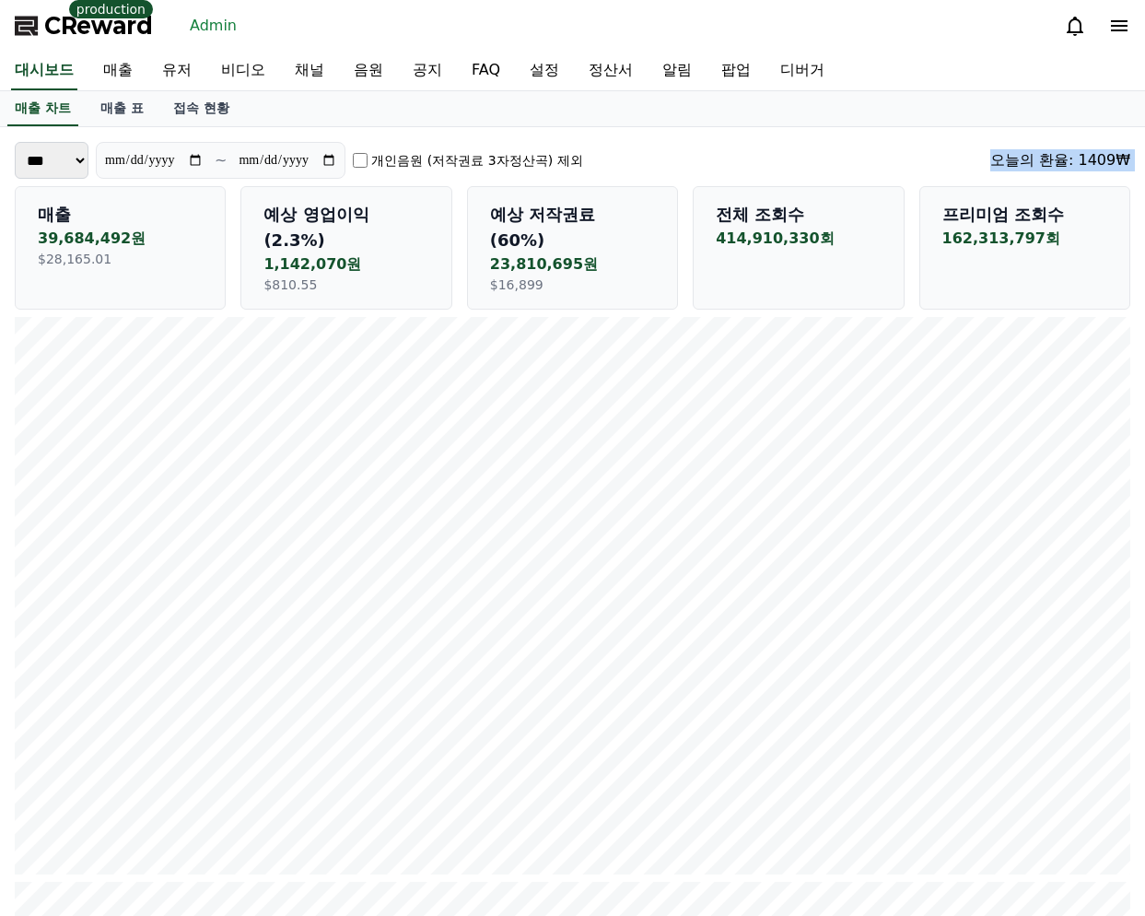
click at [1084, 158] on div "오늘의 환율: 1409₩" at bounding box center [1060, 160] width 140 height 22
click at [762, 142] on div "**********" at bounding box center [572, 160] width 1115 height 37
click at [816, 102] on div "매출 차트 매출 표 접속 현황" at bounding box center [572, 108] width 1145 height 35
click at [320, 100] on div "매출 차트 매출 표 접속 현황" at bounding box center [572, 108] width 1145 height 35
